Goal: Information Seeking & Learning: Find specific fact

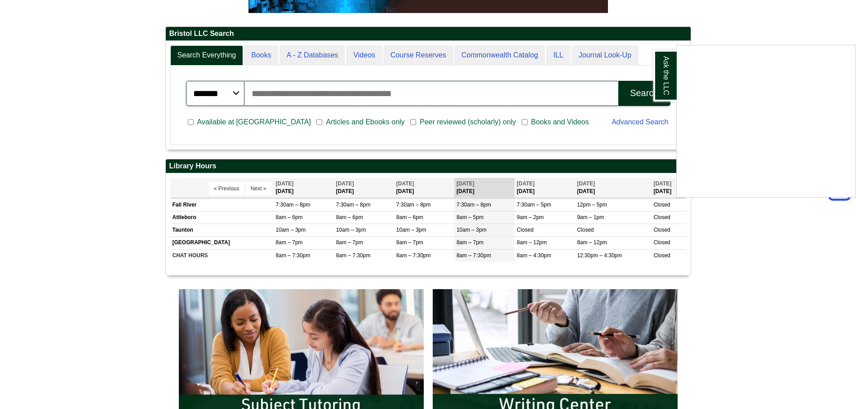
scroll to position [225, 0]
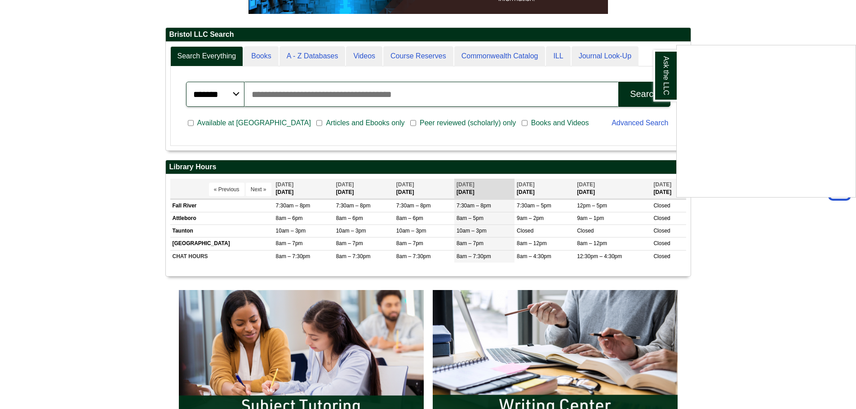
click at [252, 187] on div "Ask the LLC" at bounding box center [428, 204] width 856 height 409
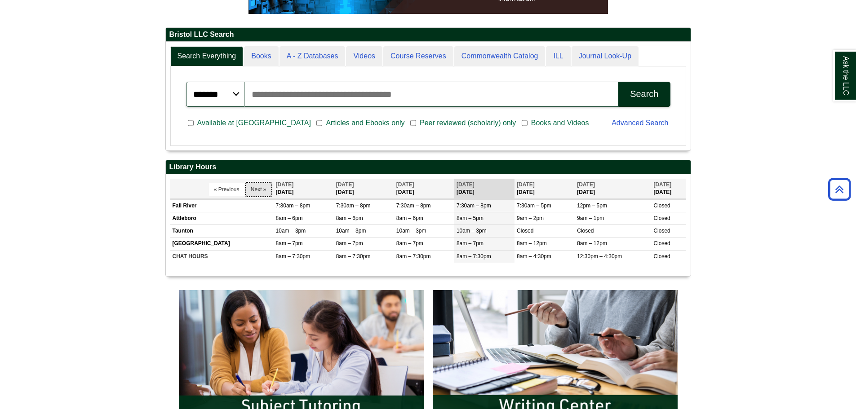
click at [264, 188] on button "Next »" at bounding box center [259, 189] width 26 height 13
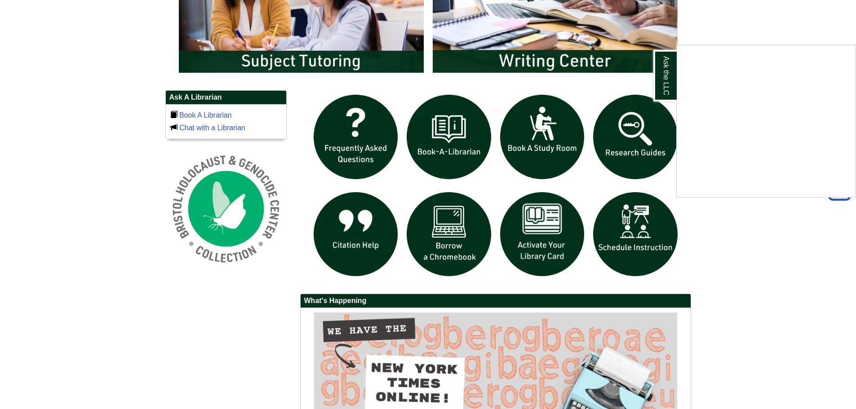
scroll to position [584, 0]
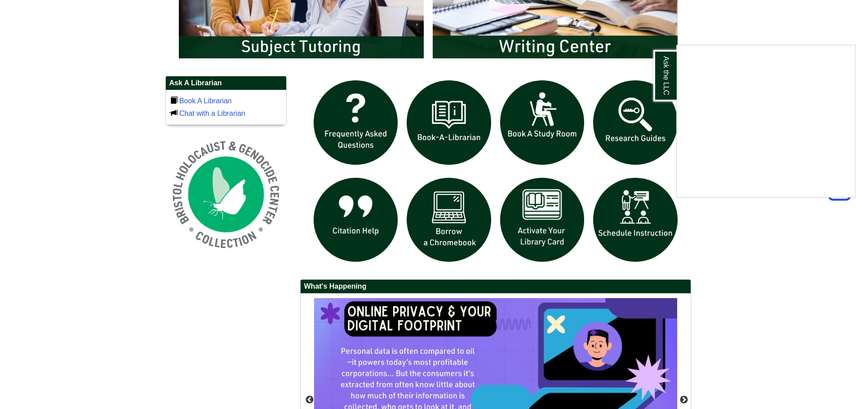
click at [349, 37] on div "Ask the LLC" at bounding box center [428, 204] width 856 height 409
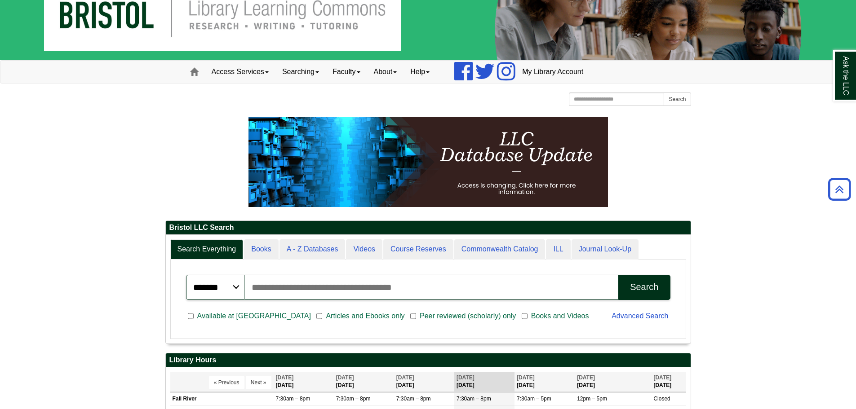
scroll to position [0, 0]
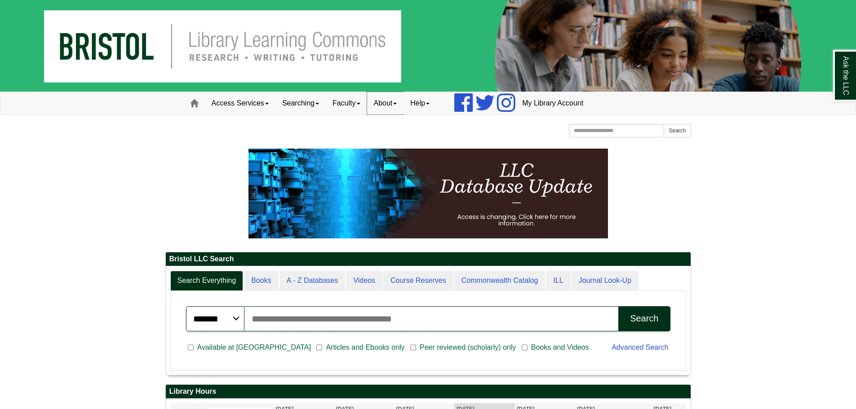
click at [385, 106] on link "About" at bounding box center [385, 103] width 37 height 22
click at [393, 131] on link "Hours & Locations" at bounding box center [403, 133] width 72 height 10
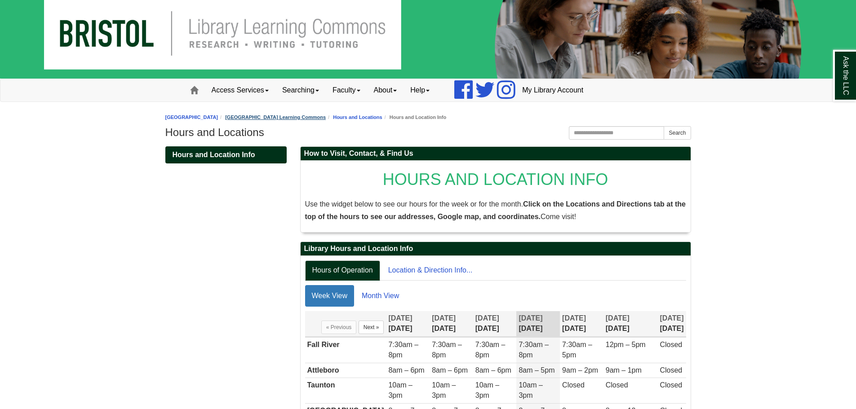
scroll to position [94, 0]
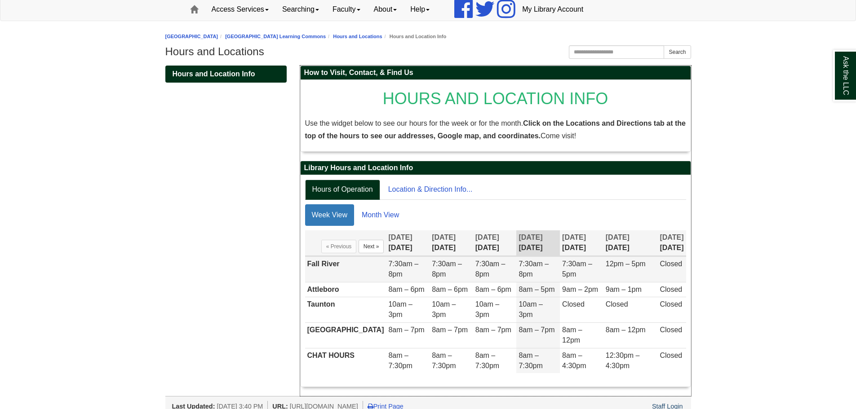
click at [328, 270] on td "Fall River" at bounding box center [345, 270] width 81 height 26
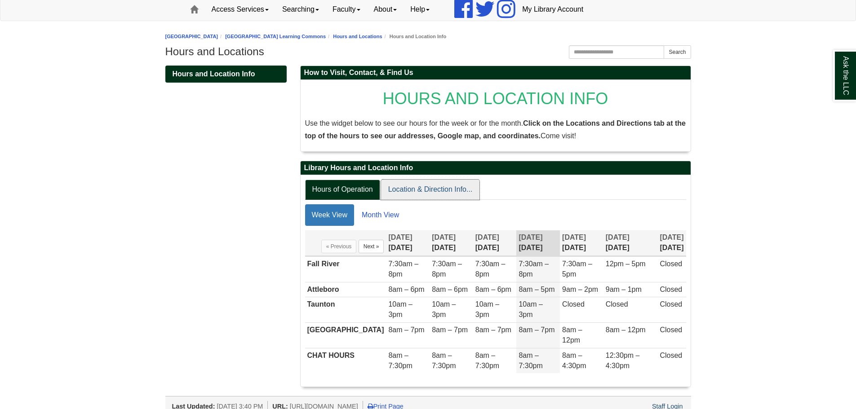
click at [417, 193] on link "Location & Direction Info..." at bounding box center [430, 190] width 99 height 20
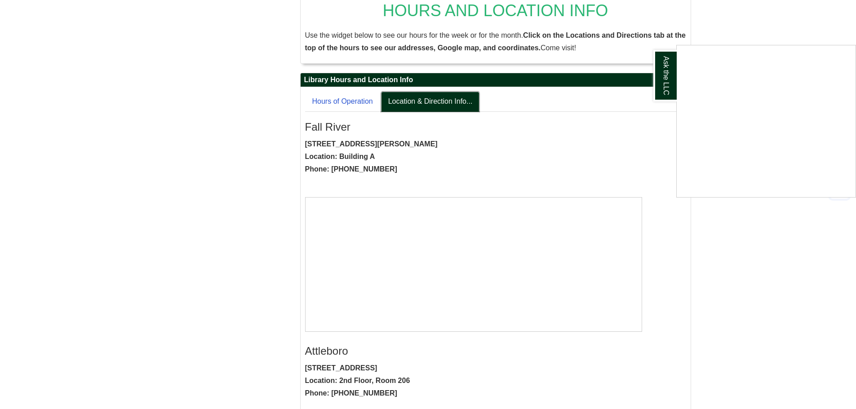
scroll to position [184, 0]
